Goal: Information Seeking & Learning: Learn about a topic

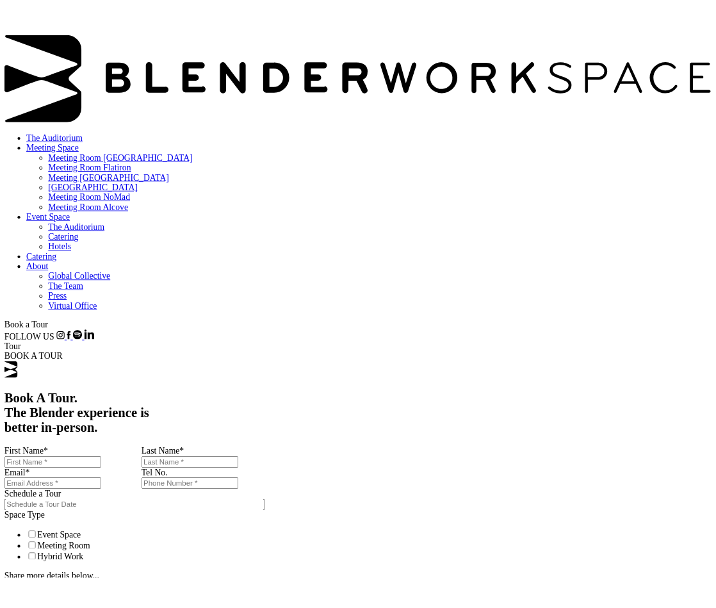
scroll to position [175, 0]
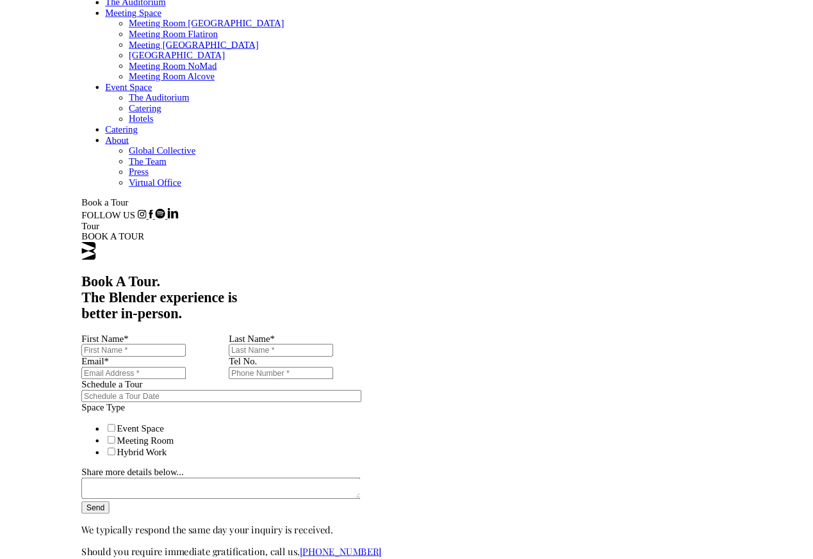
scroll to position [72, 0]
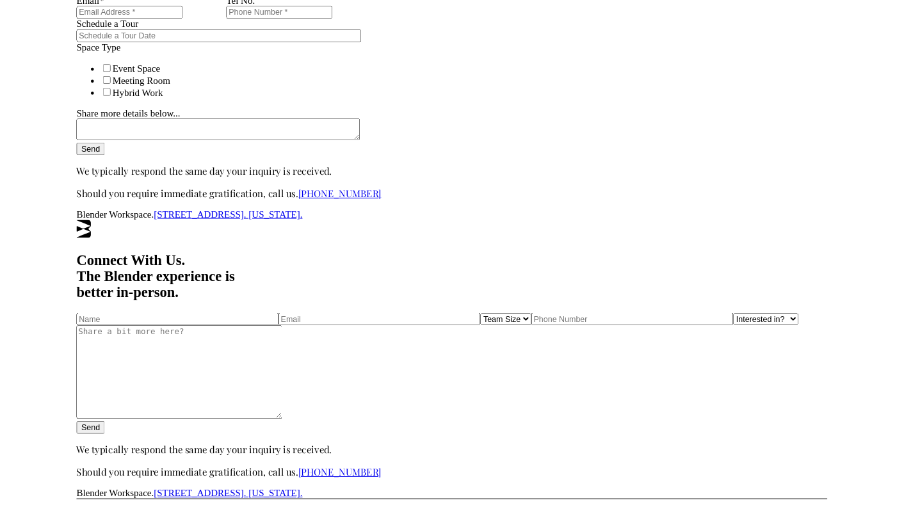
scroll to position [549, 0]
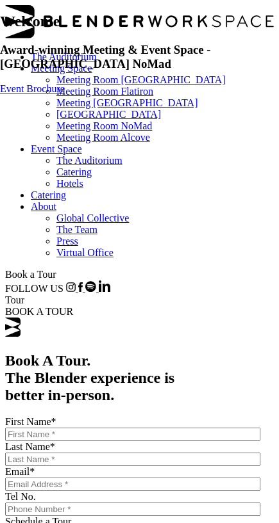
click at [5, 5] on span at bounding box center [5, 5] width 0 height 0
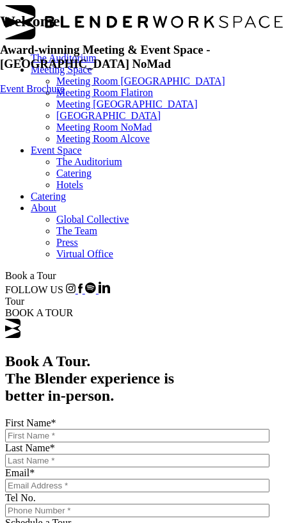
click at [5, 5] on span at bounding box center [5, 5] width 0 height 0
